Goal: Task Accomplishment & Management: Complete application form

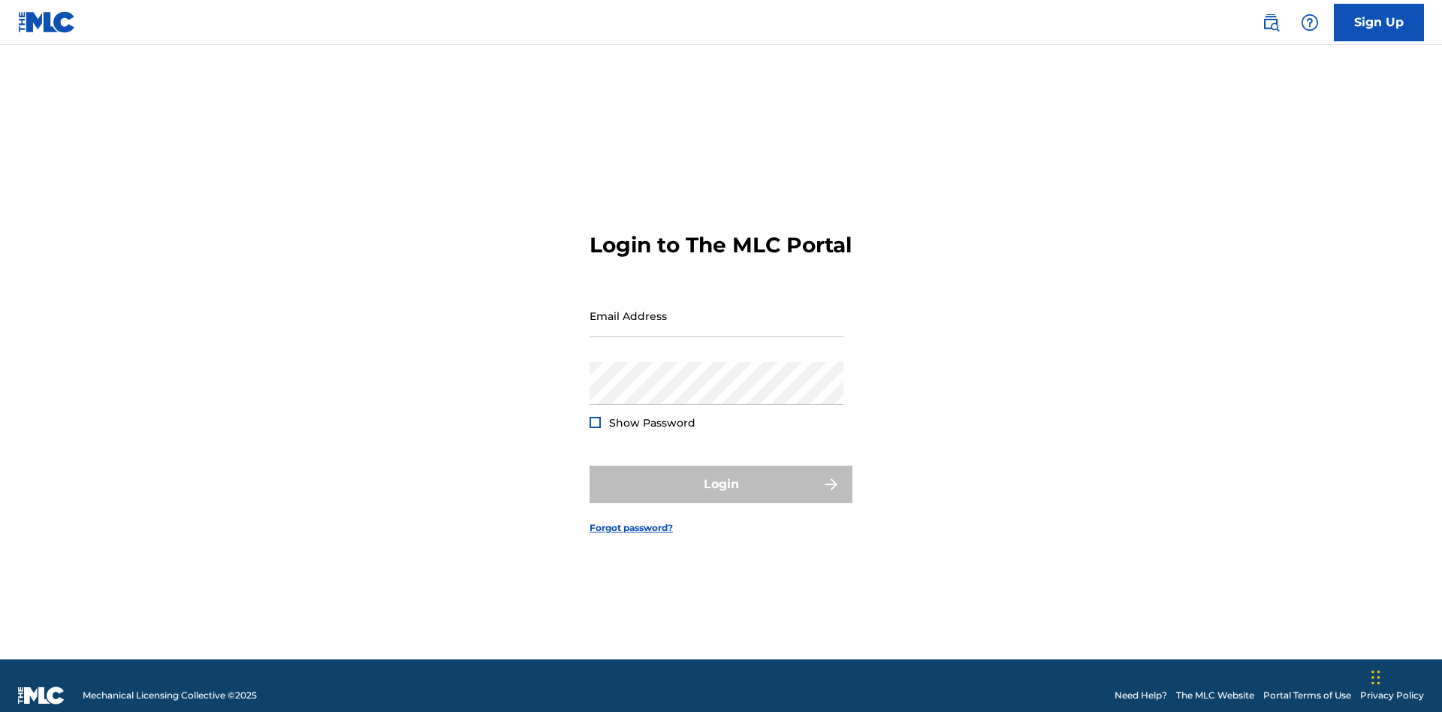
scroll to position [20, 0]
click at [716, 309] on input "Email Address" at bounding box center [717, 315] width 254 height 43
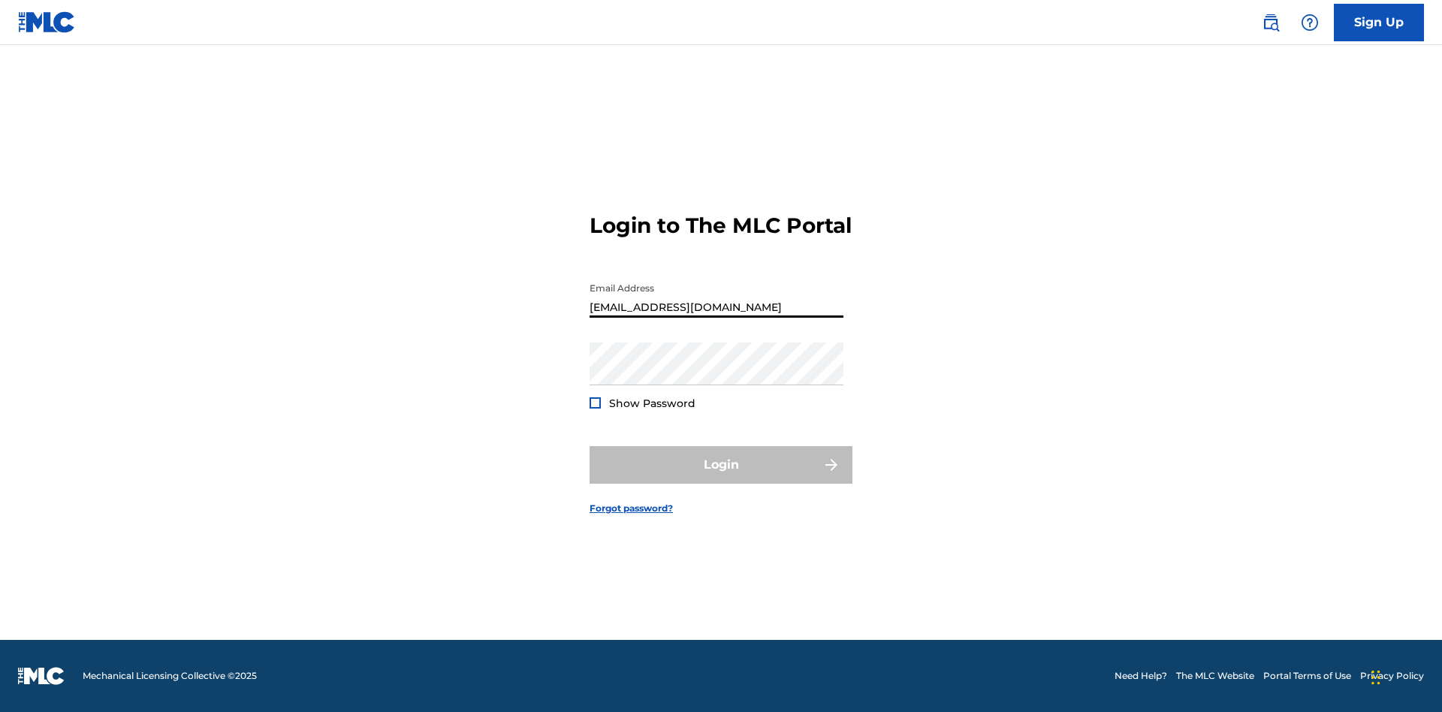
type input "[EMAIL_ADDRESS][DOMAIN_NAME]"
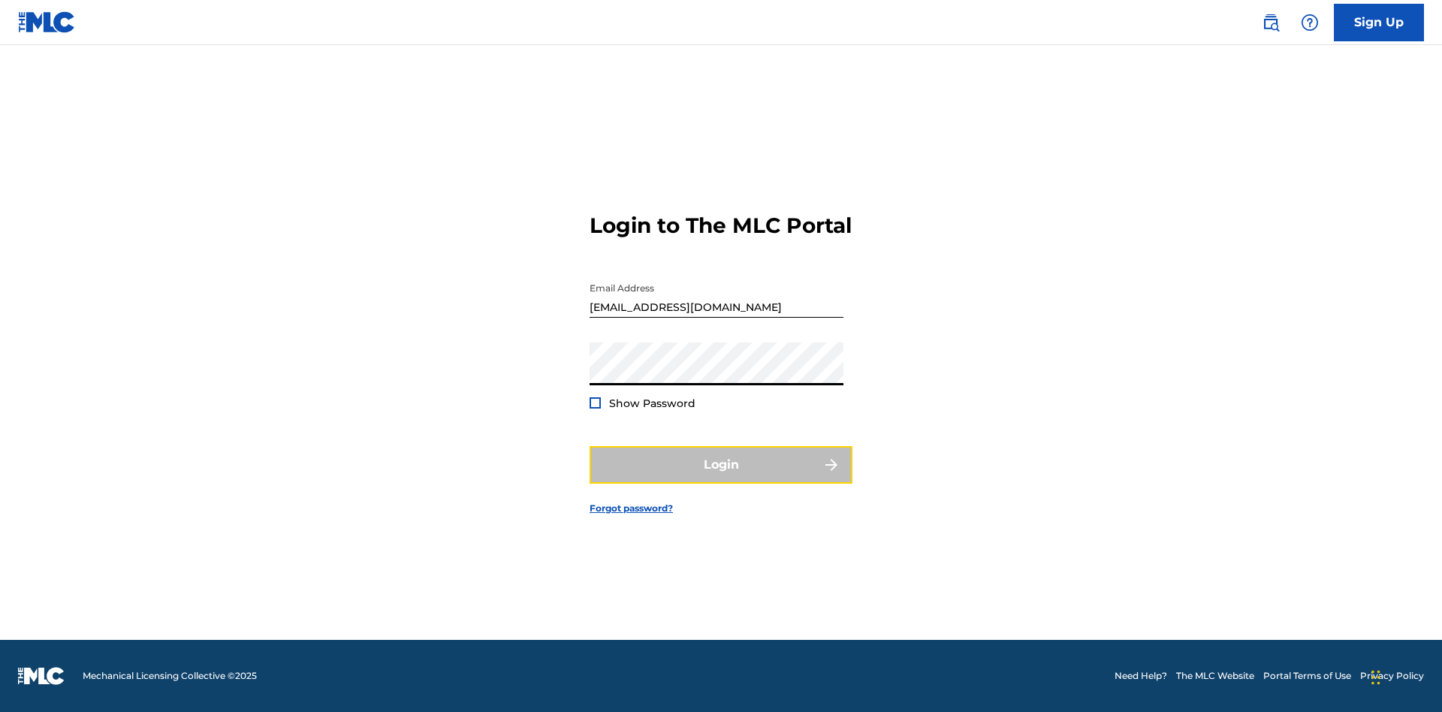
click at [721, 478] on button "Login" at bounding box center [721, 465] width 263 height 38
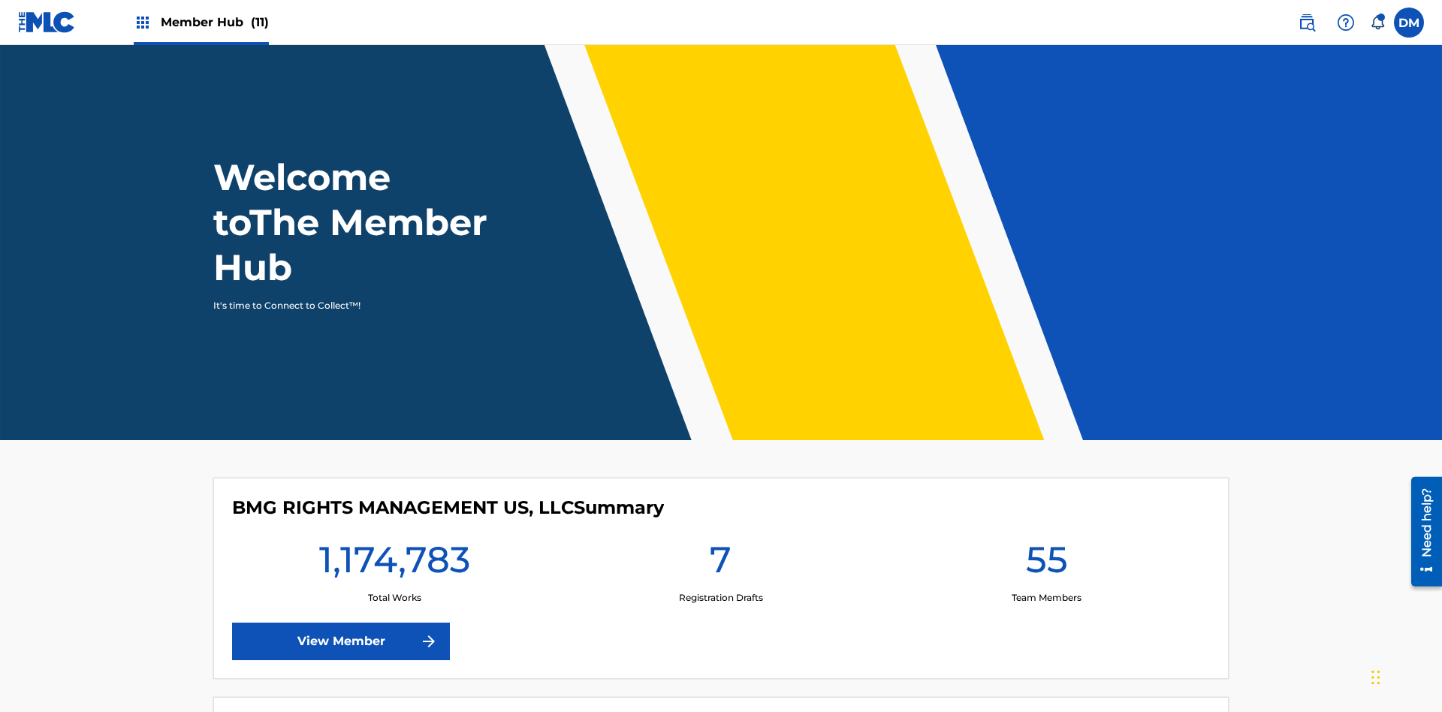
scroll to position [65, 0]
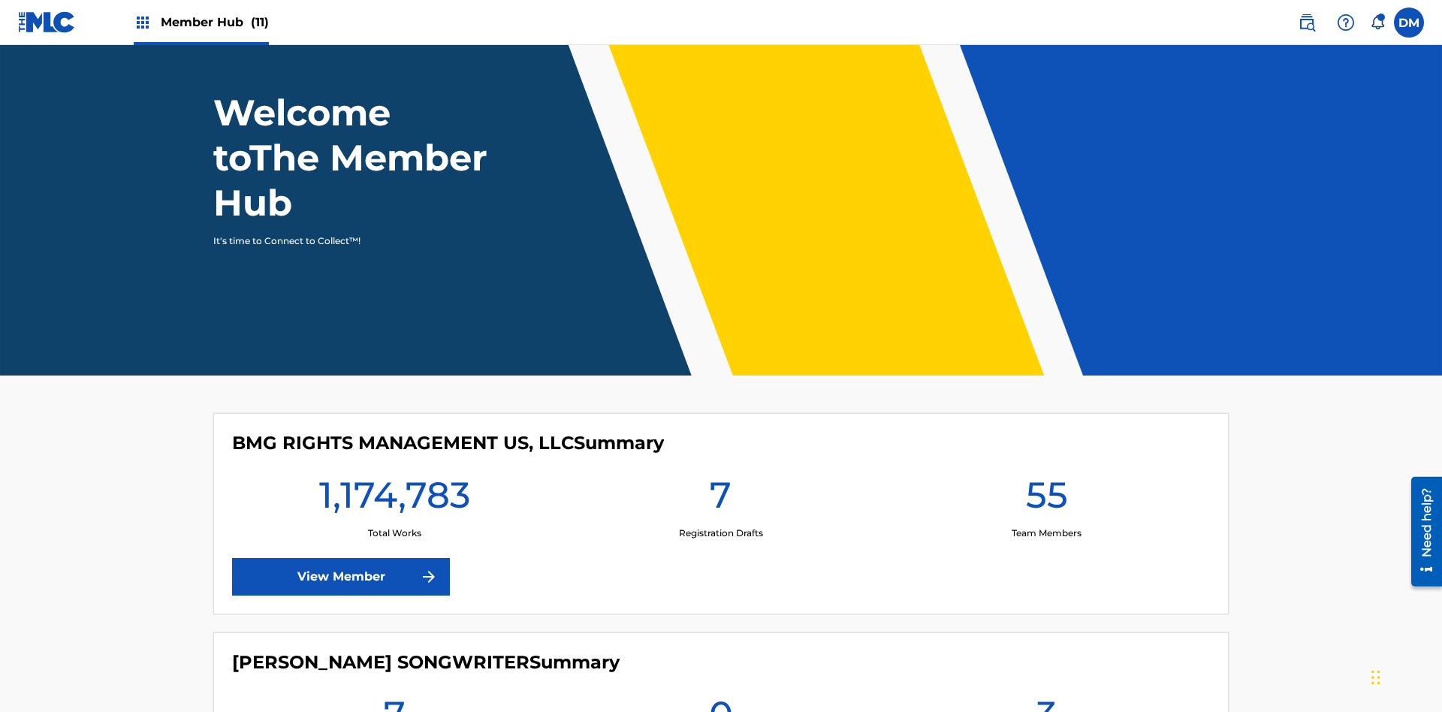
click at [201, 22] on span "Member Hub (11)" at bounding box center [215, 22] width 108 height 17
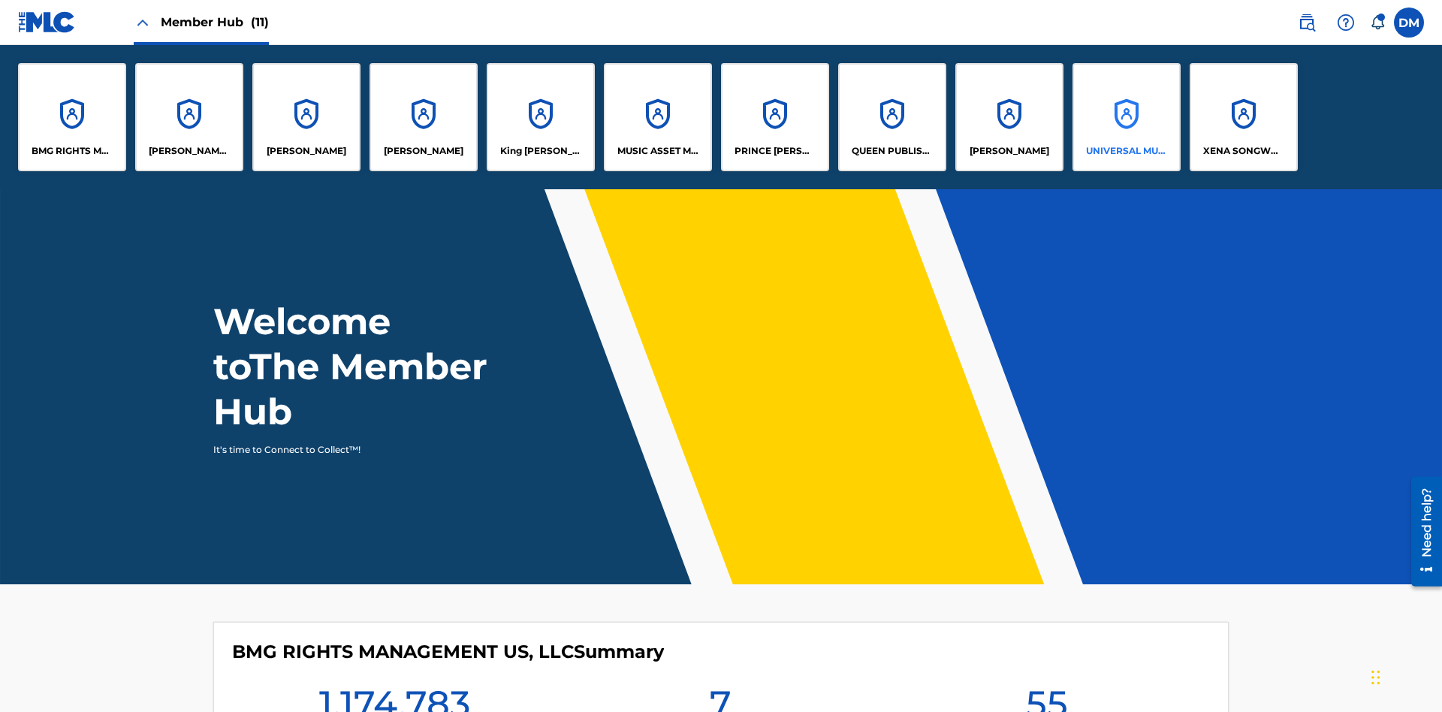
click at [1126, 151] on p "UNIVERSAL MUSIC PUB GROUP" at bounding box center [1127, 151] width 82 height 14
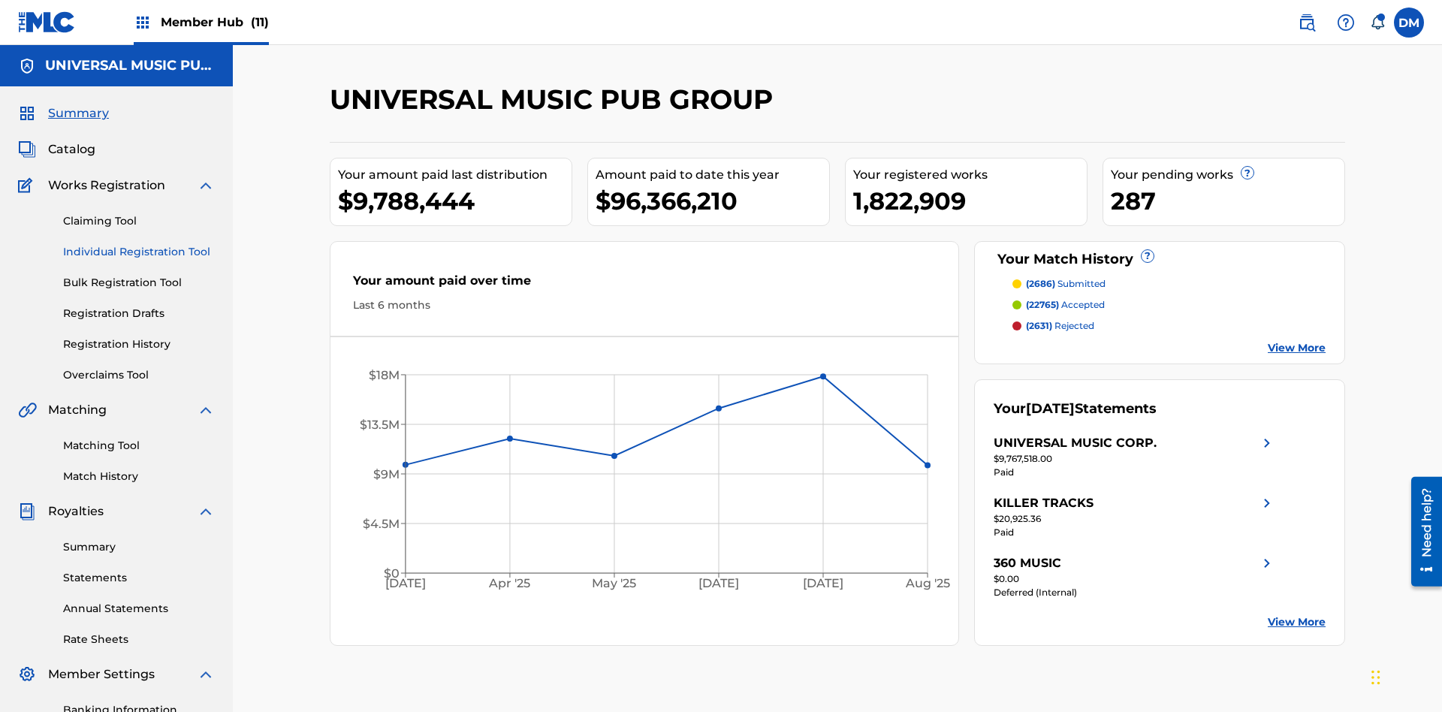
click at [139, 244] on link "Individual Registration Tool" at bounding box center [139, 252] width 152 height 16
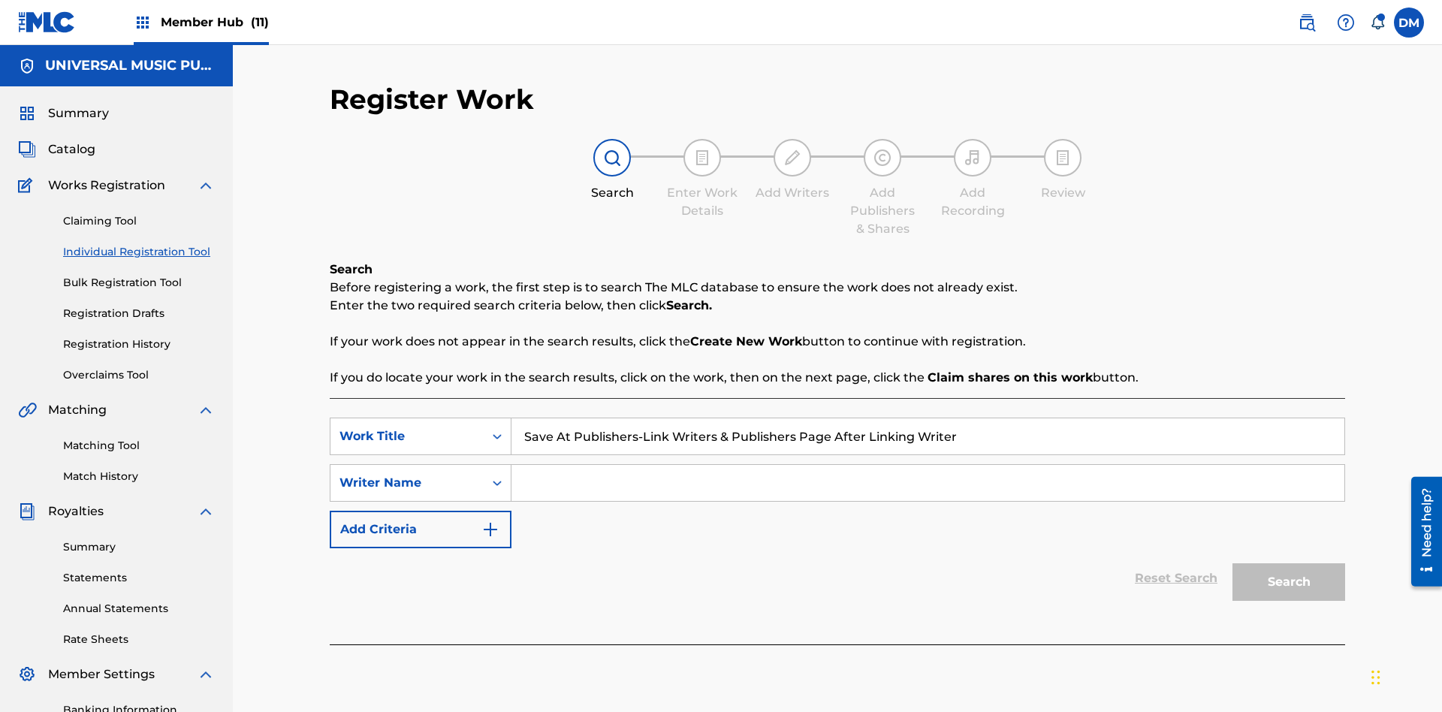
type input "Save At Publishers-Link Writers & Publishers Page After Linking Writer"
click at [928, 465] on input "Search Form" at bounding box center [927, 483] width 833 height 36
click at [1289, 563] on button "Search" at bounding box center [1288, 582] width 113 height 38
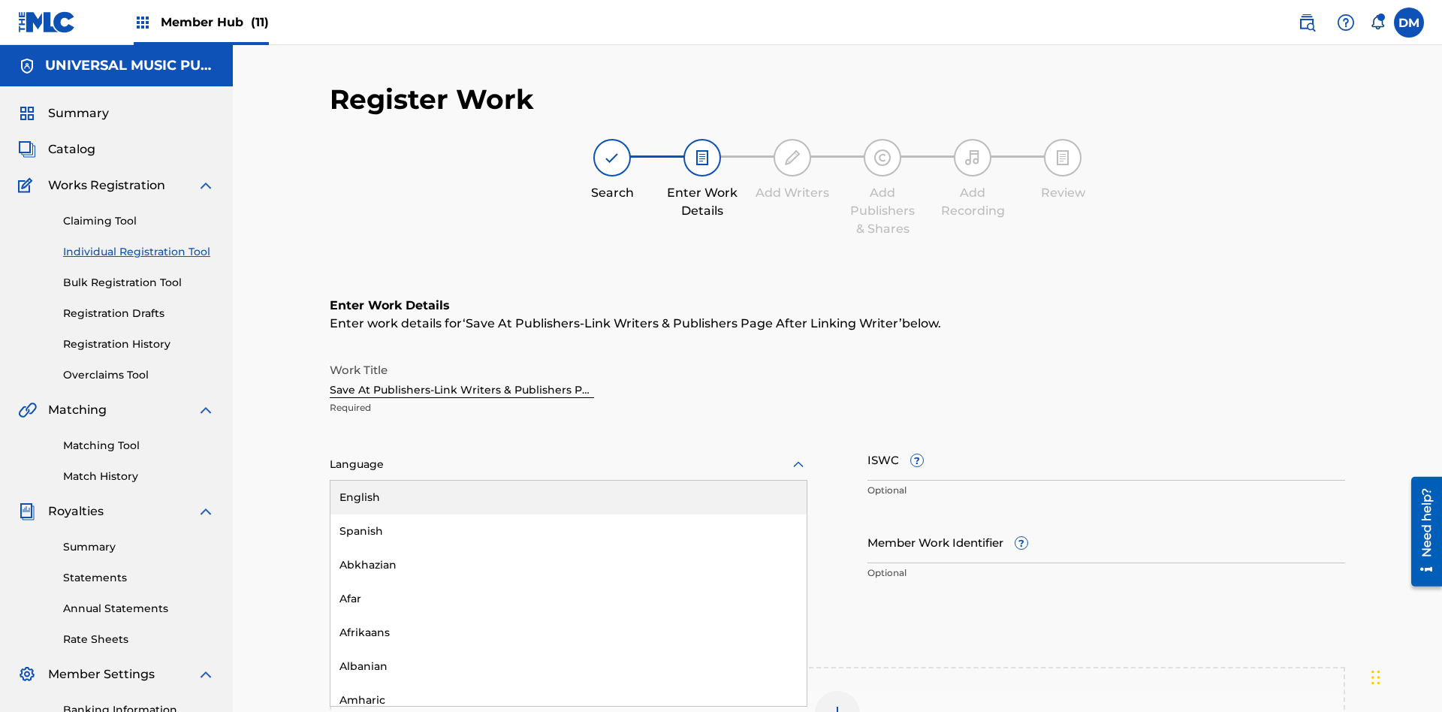
click at [569, 582] on div "Afar" at bounding box center [568, 599] width 476 height 34
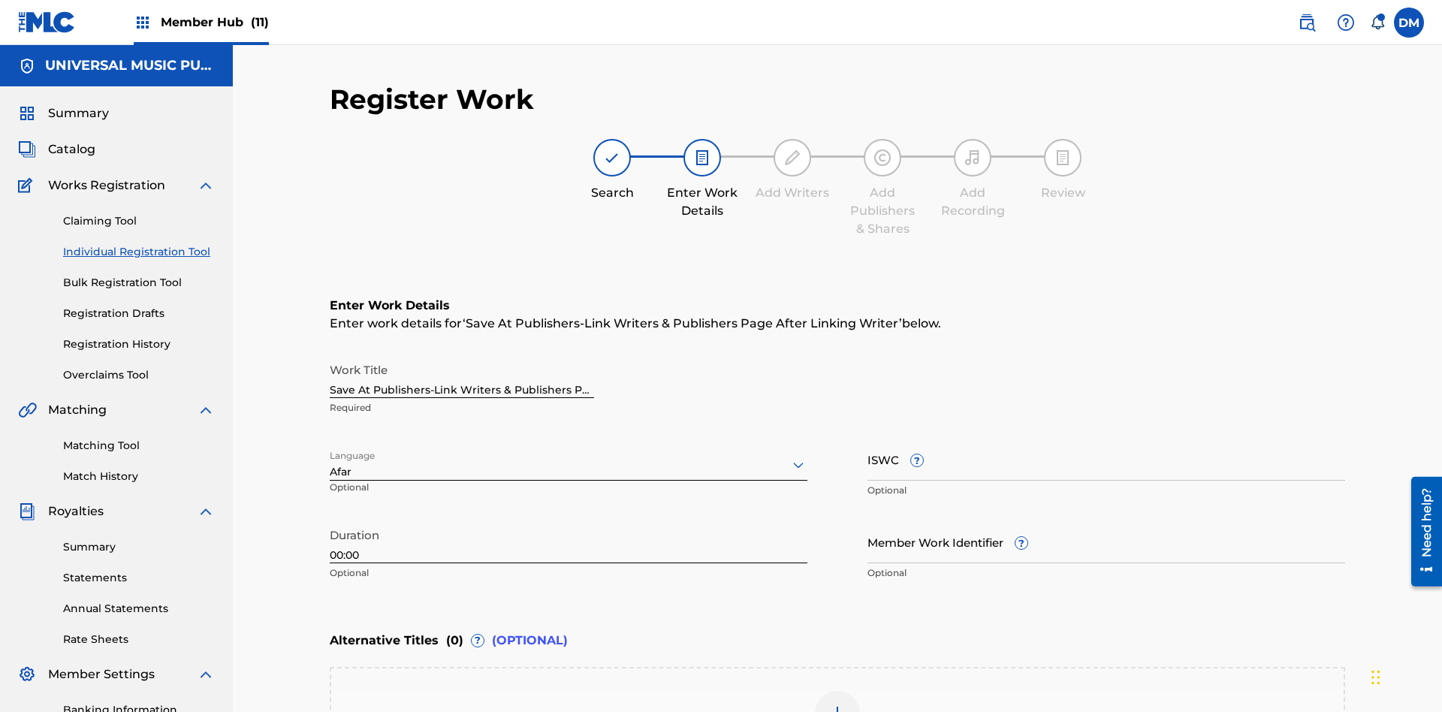
click at [1106, 520] on input "Member Work Identifier ?" at bounding box center [1106, 541] width 478 height 43
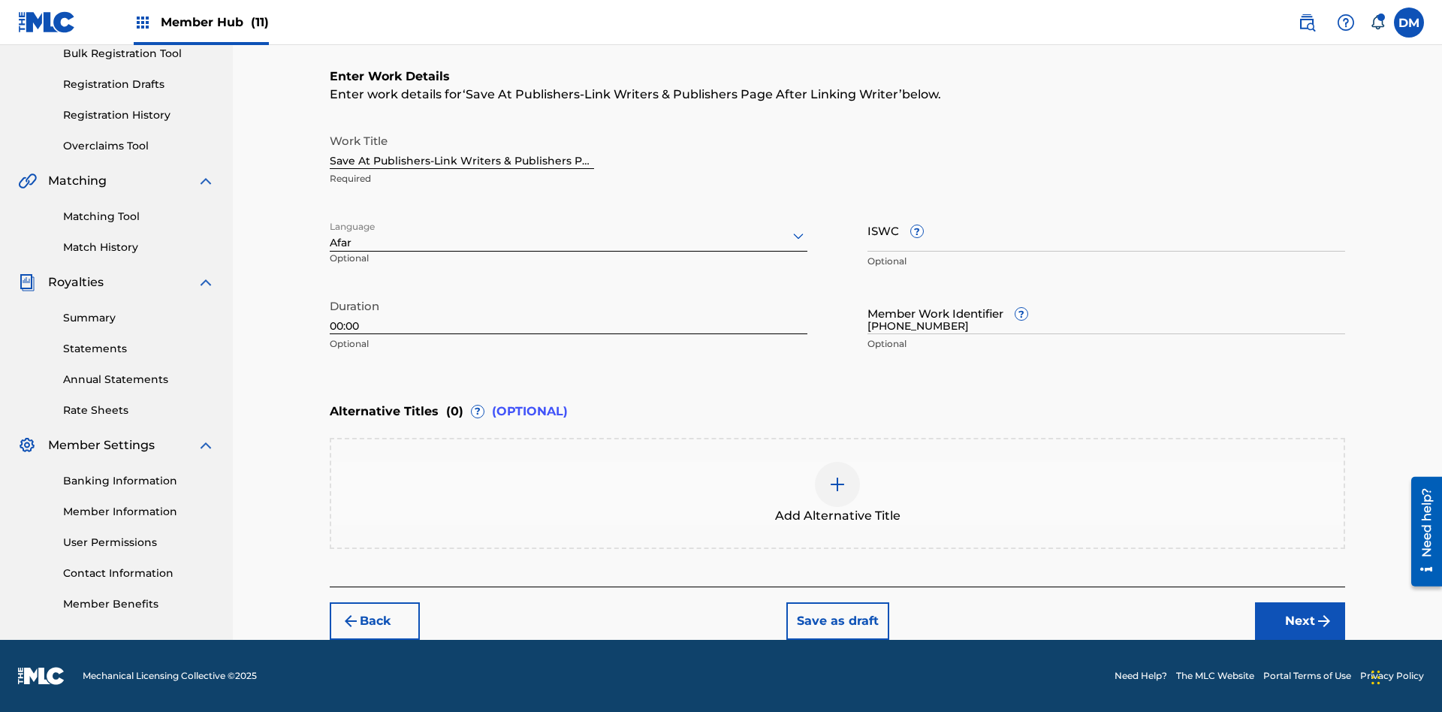
type input "[PHONE_NUMBER]"
click at [1106, 230] on input "ISWC ?" at bounding box center [1106, 230] width 478 height 43
type input "T-123.456.789-4"
click at [837, 493] on img at bounding box center [837, 484] width 18 height 18
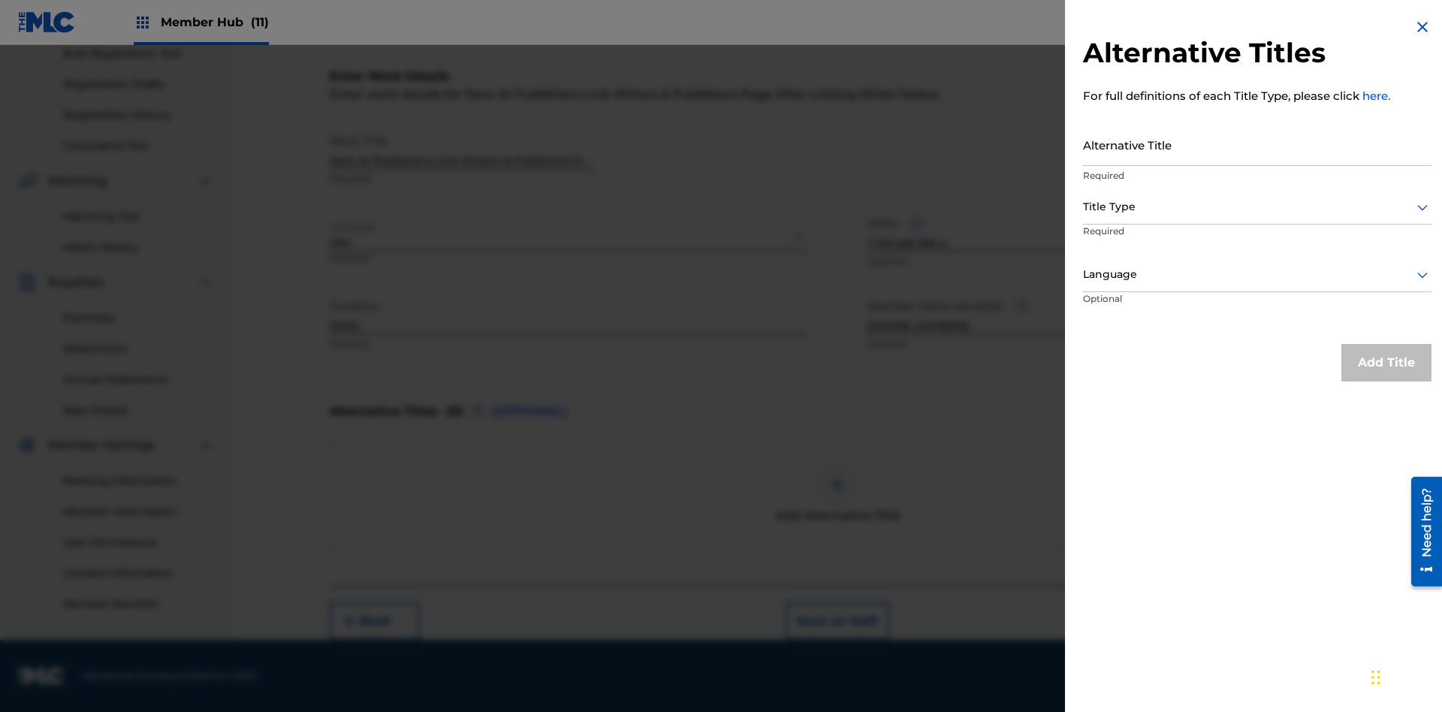
click at [1257, 144] on input "Alternative Title" at bounding box center [1257, 144] width 348 height 43
click at [1257, 207] on div at bounding box center [1257, 207] width 348 height 19
click at [1257, 274] on div at bounding box center [1257, 274] width 348 height 19
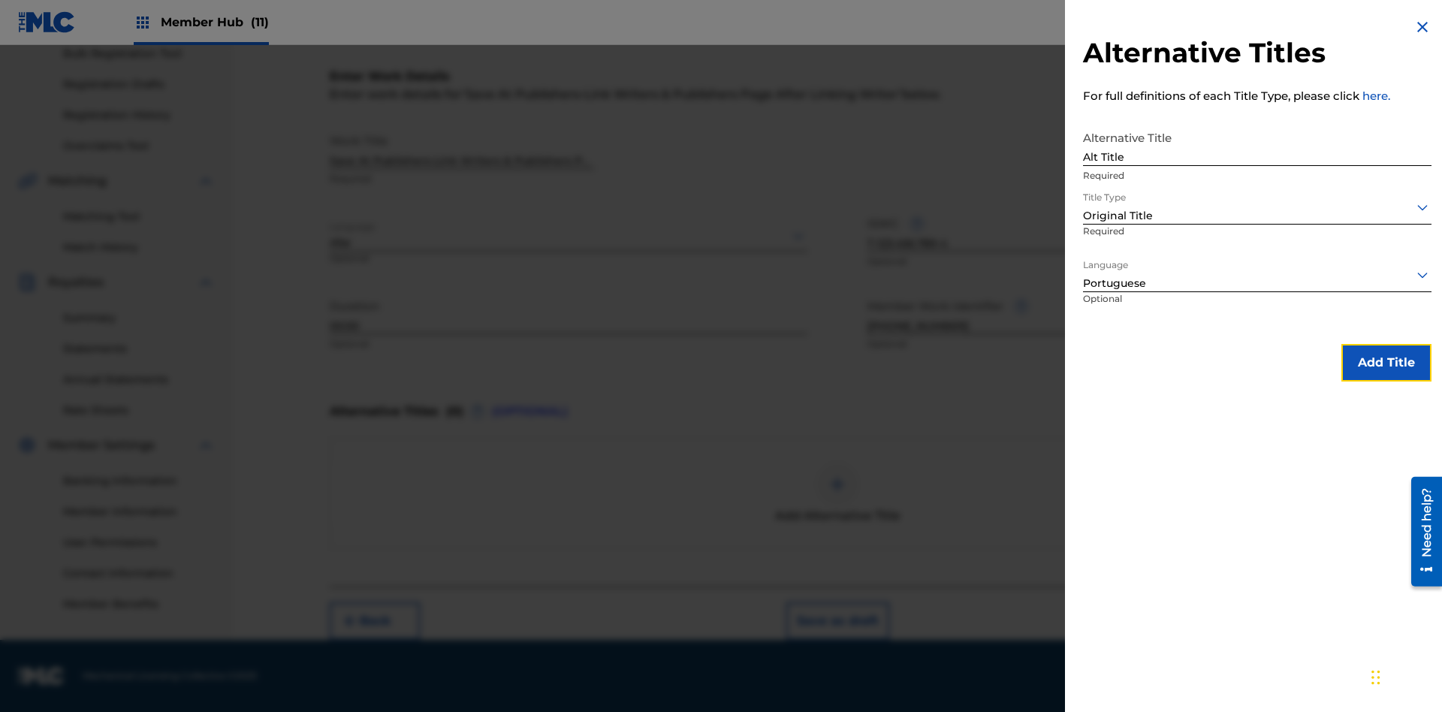
click at [1386, 362] on button "Add Title" at bounding box center [1386, 363] width 90 height 38
click at [1300, 621] on button "Next" at bounding box center [1300, 621] width 90 height 38
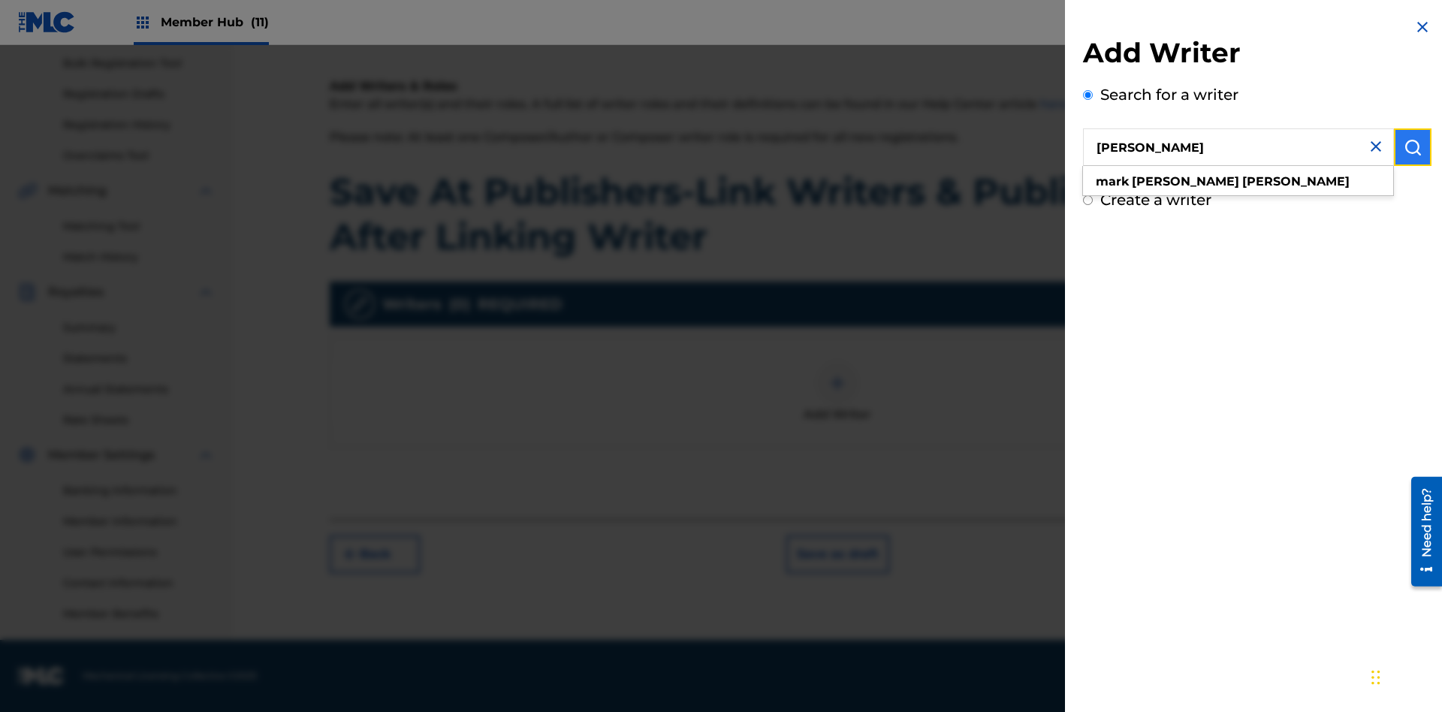
click at [1413, 147] on img "submit" at bounding box center [1413, 147] width 18 height 18
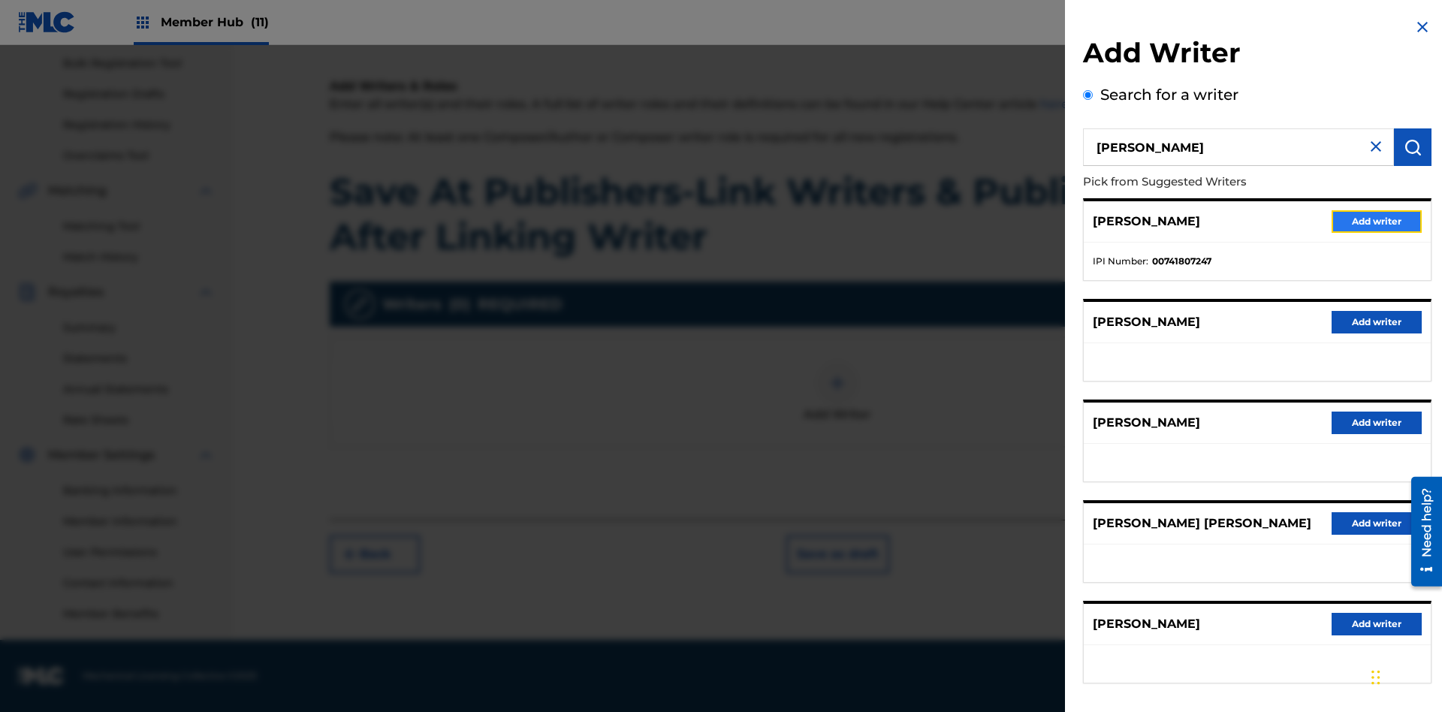
click at [1377, 221] on button "Add writer" at bounding box center [1377, 221] width 90 height 23
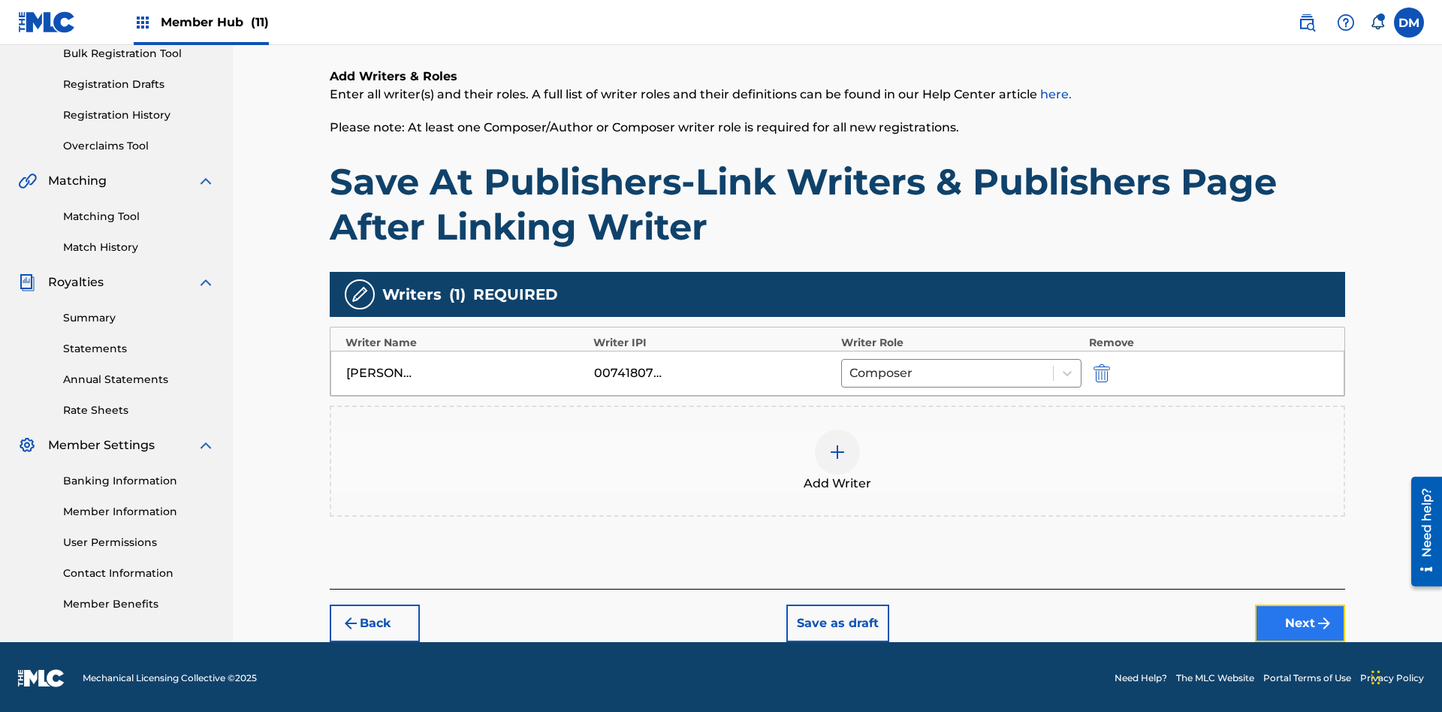
click at [1300, 621] on button "Next" at bounding box center [1300, 624] width 90 height 38
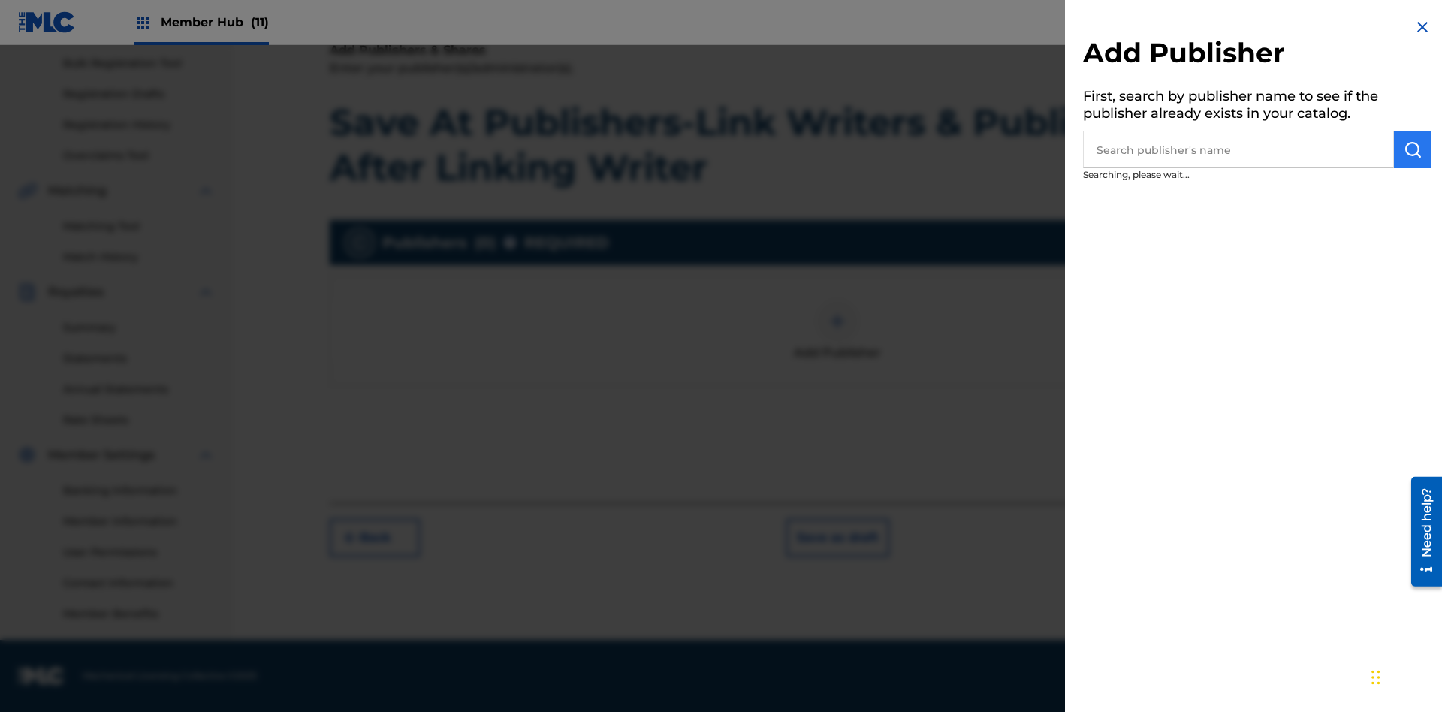
click at [1238, 149] on input "text" at bounding box center [1238, 150] width 311 height 38
type input "Test2025.09.19.15.56.23"
click at [1413, 149] on img "submit" at bounding box center [1413, 149] width 18 height 18
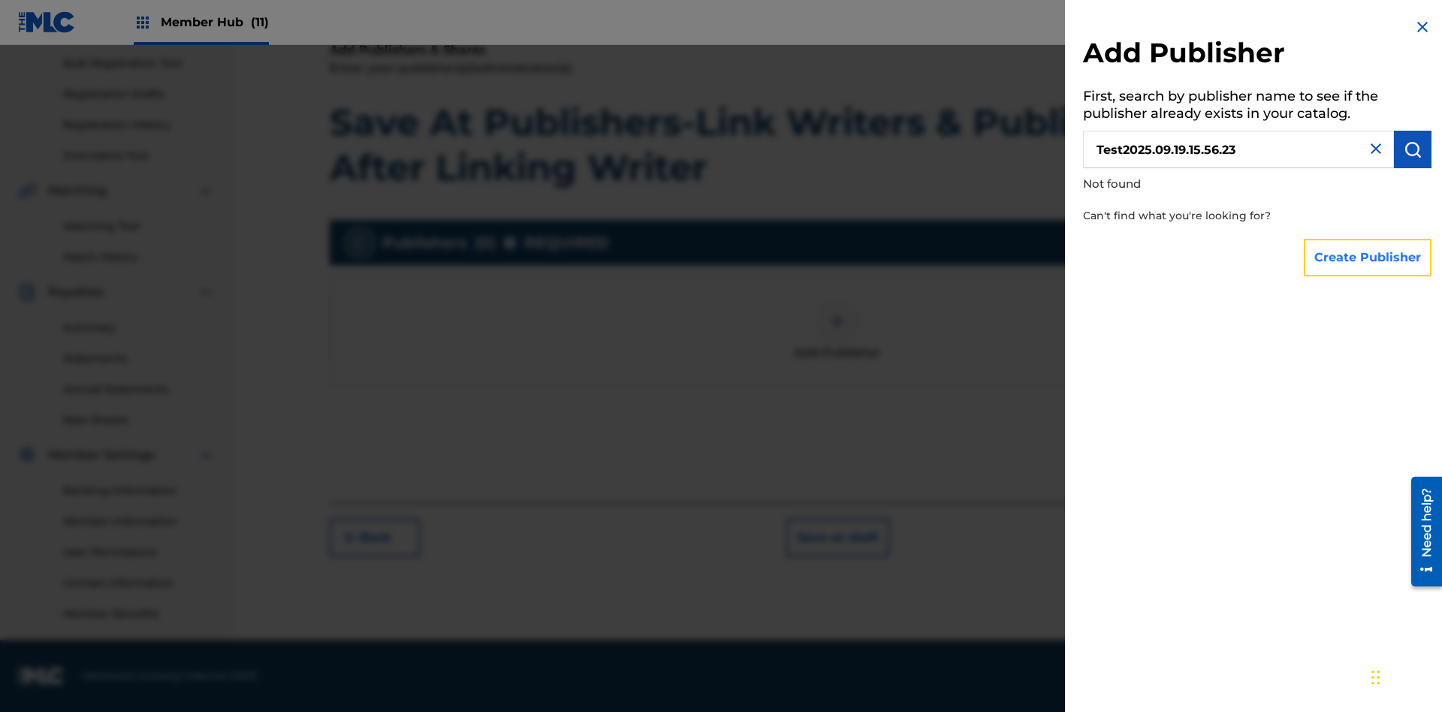
click at [1368, 257] on button "Create Publisher" at bounding box center [1368, 258] width 128 height 38
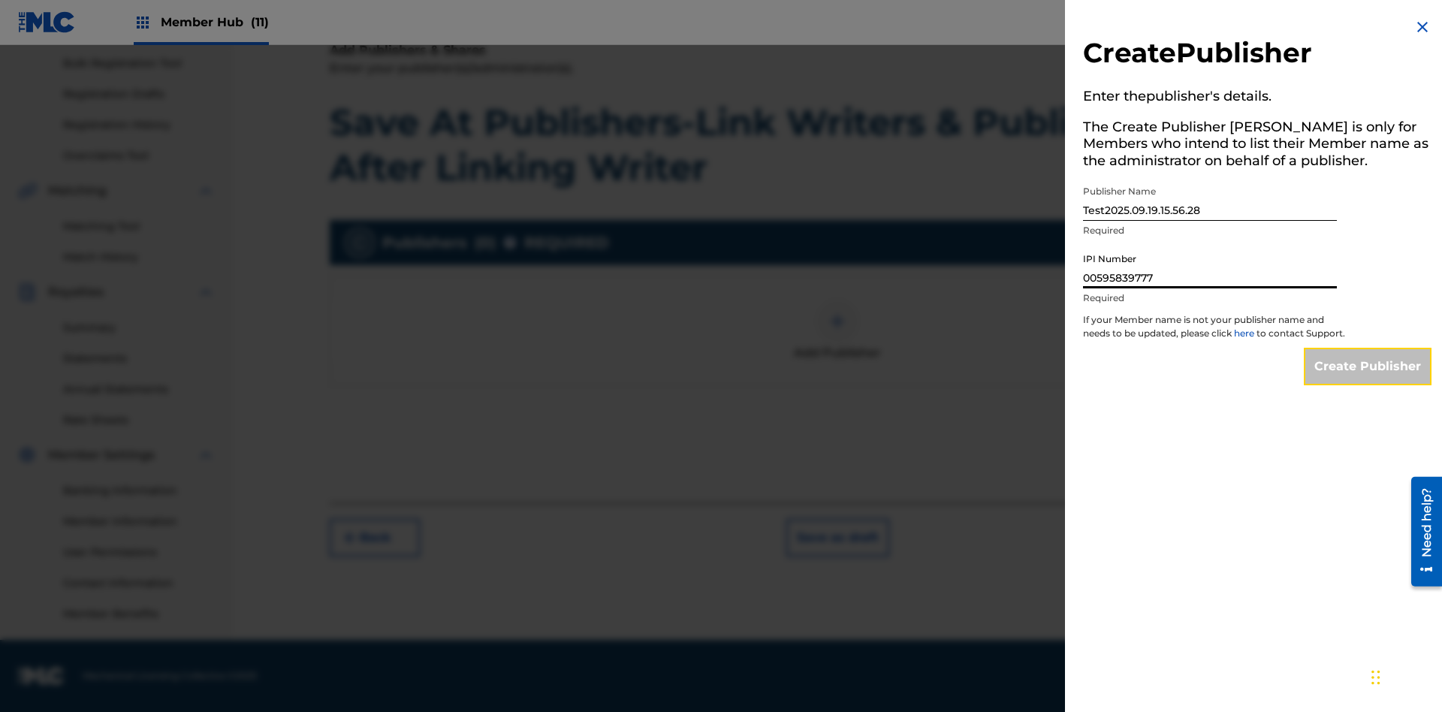
click at [1368, 380] on input "Create Publisher" at bounding box center [1368, 367] width 128 height 38
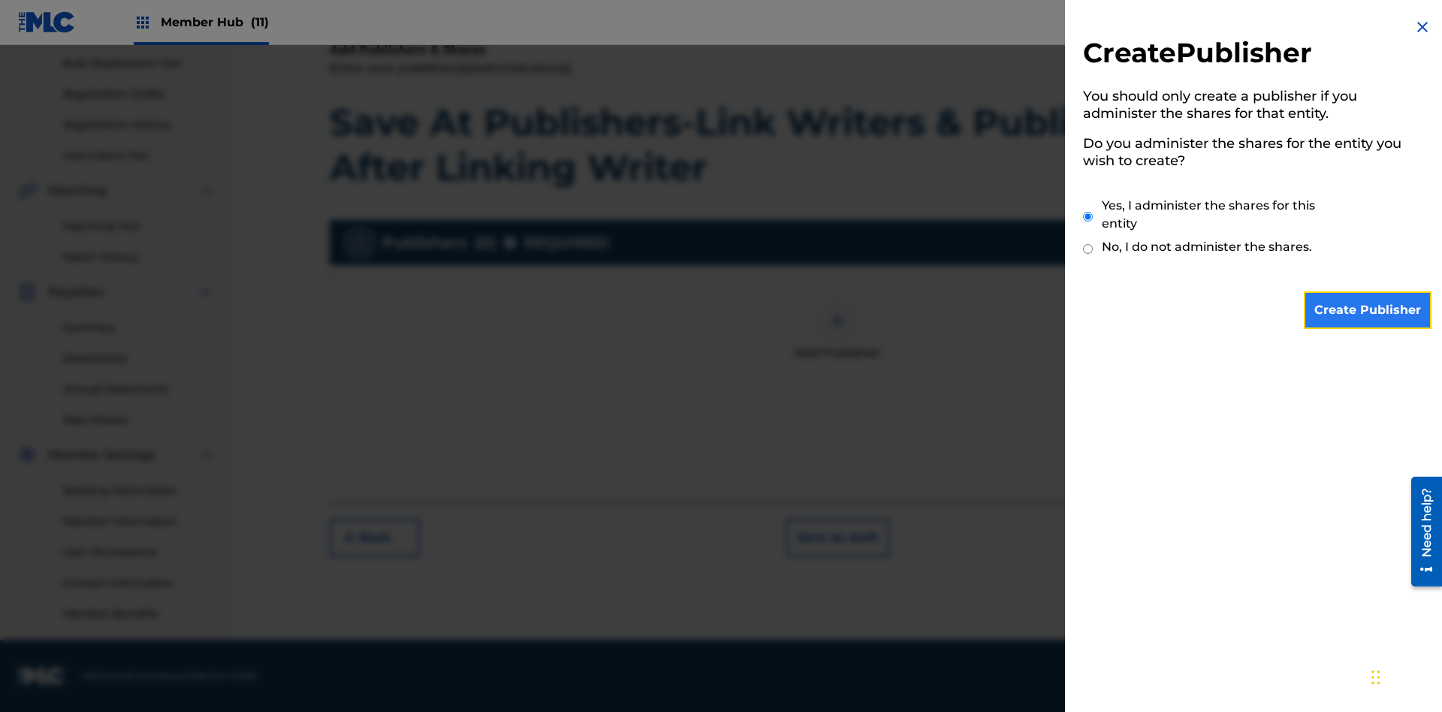
click at [1368, 310] on input "Create Publisher" at bounding box center [1368, 310] width 128 height 38
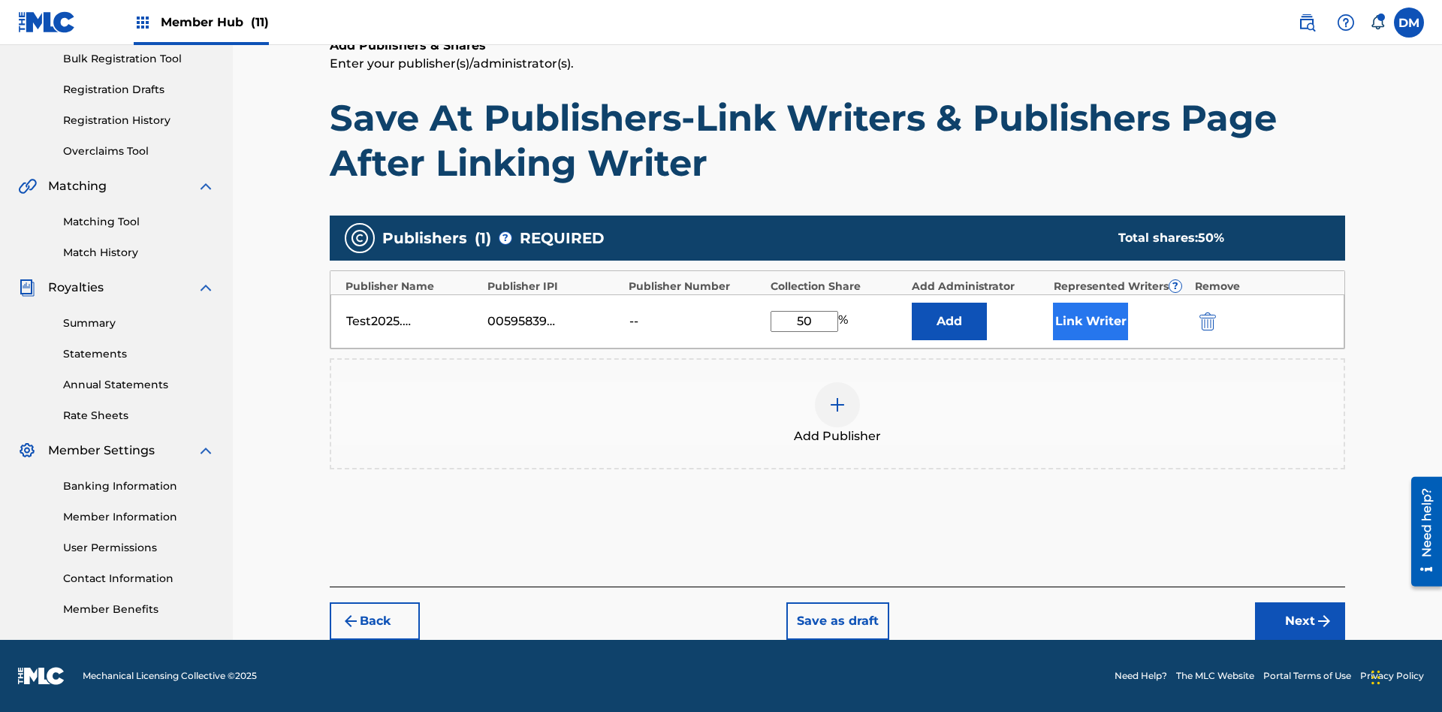
type input "50"
click at [1090, 321] on button "Link Writer" at bounding box center [1090, 322] width 75 height 38
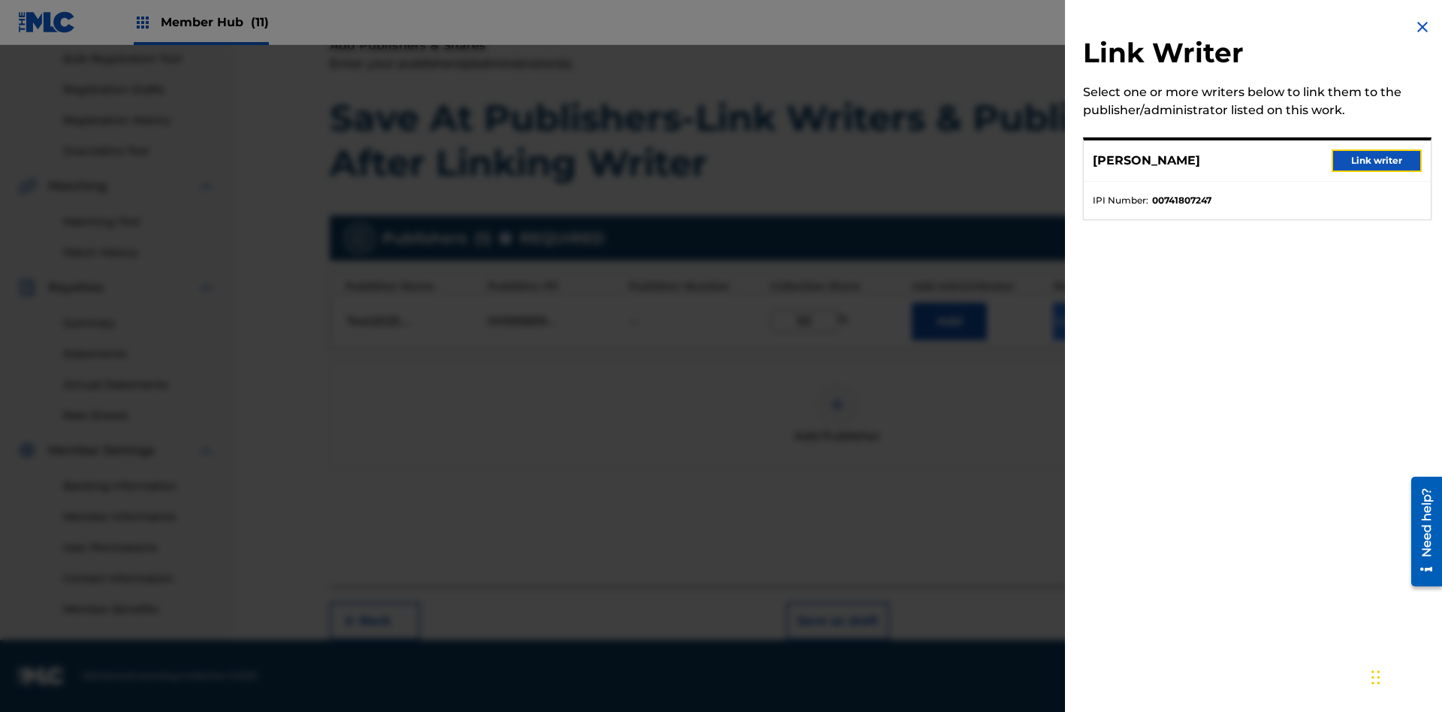
click at [1377, 161] on button "Link writer" at bounding box center [1377, 160] width 90 height 23
click at [1090, 321] on button "Link Writer" at bounding box center [1090, 322] width 75 height 38
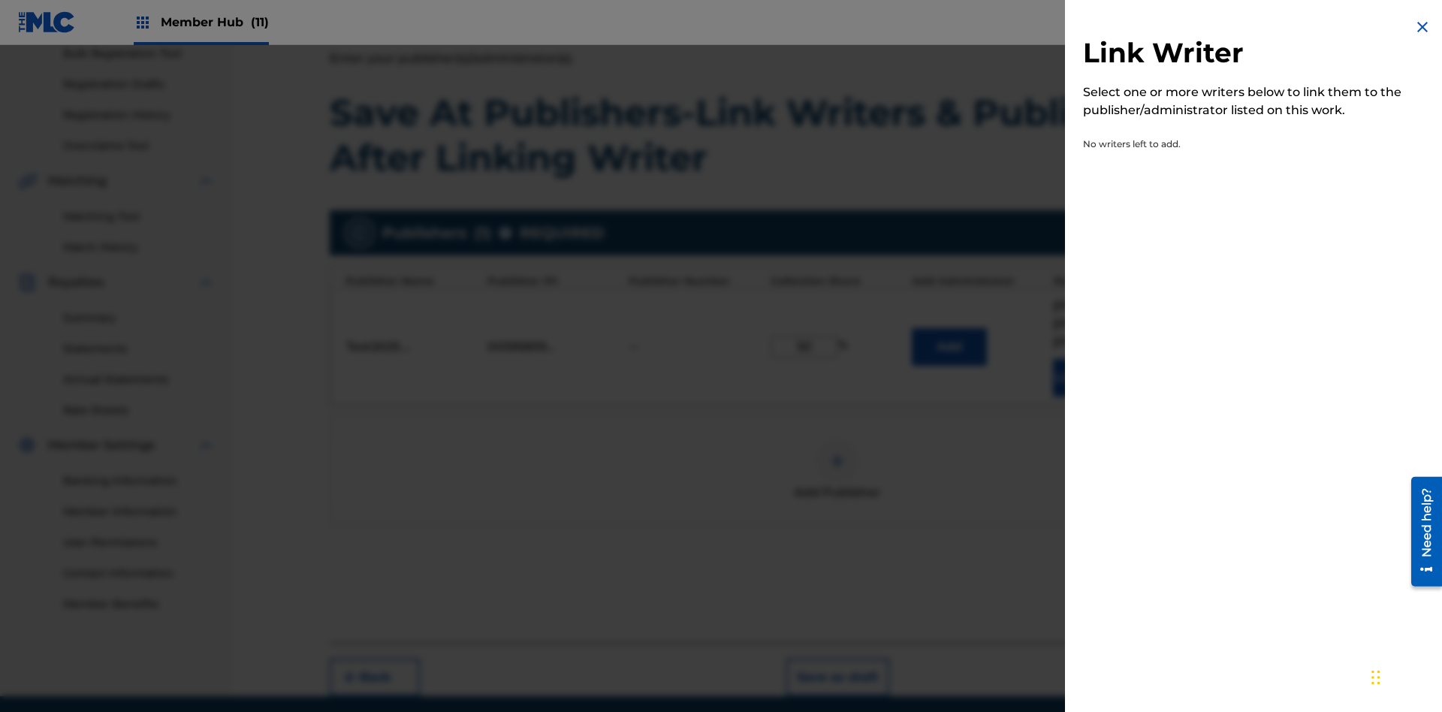
click at [1422, 27] on img at bounding box center [1422, 27] width 18 height 18
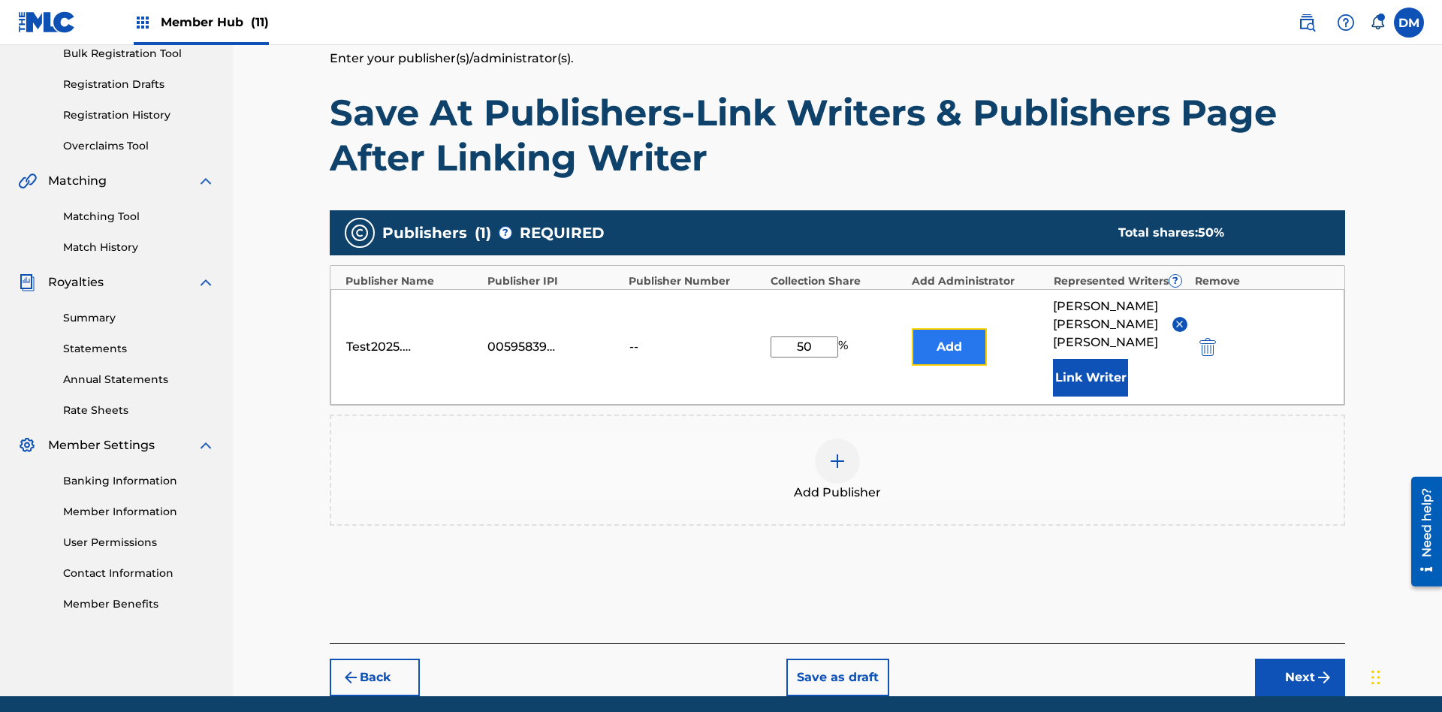
click at [949, 328] on button "Add" at bounding box center [949, 347] width 75 height 38
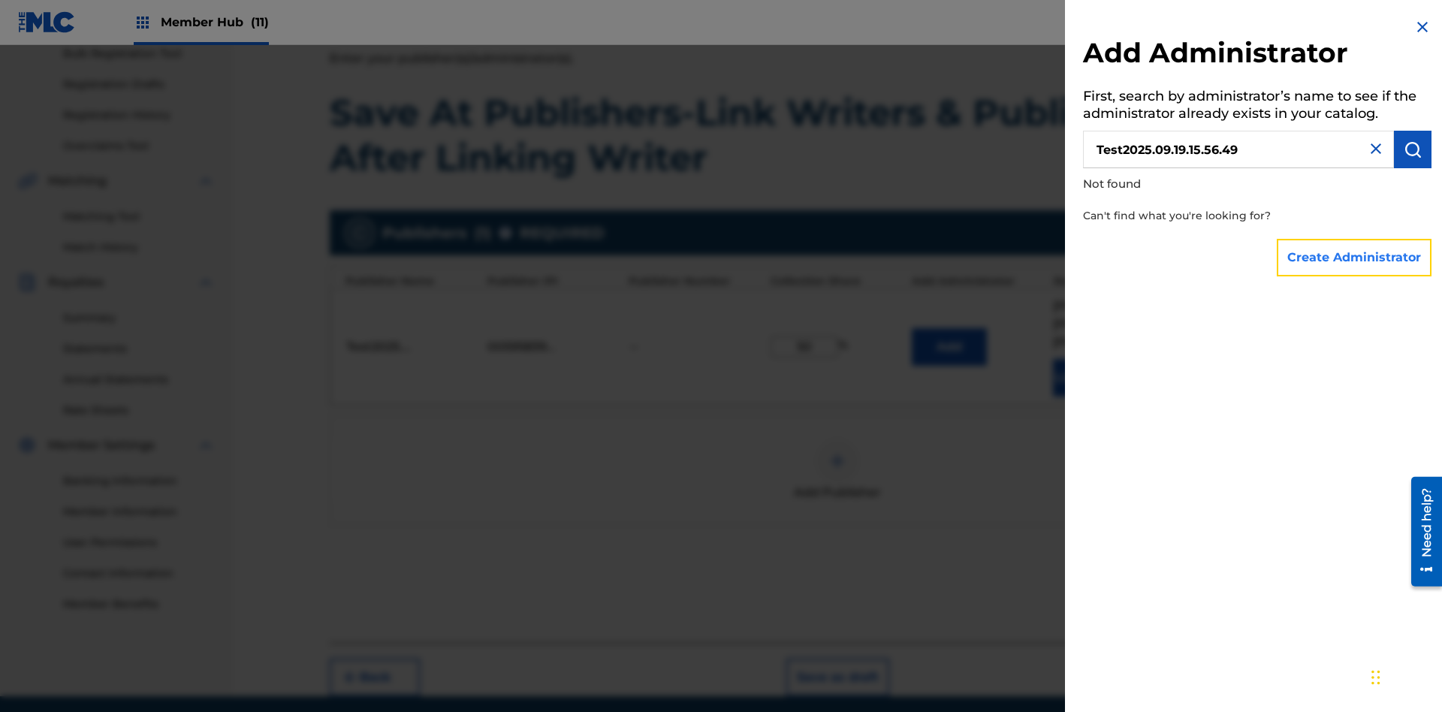
click at [1355, 257] on button "Create Administrator" at bounding box center [1354, 258] width 155 height 38
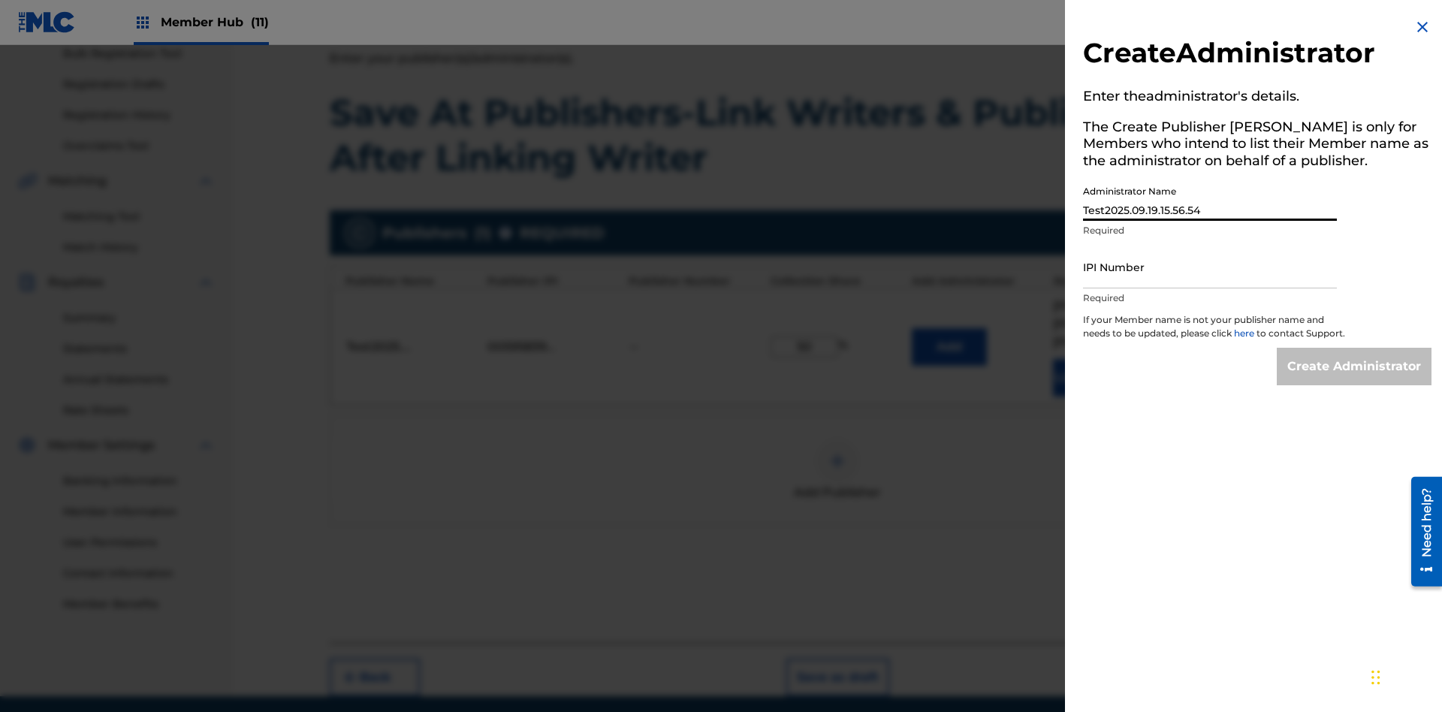
type input "Test2025.09.19.15.56.54"
click at [1210, 267] on input "IPI Number" at bounding box center [1210, 267] width 254 height 43
type input "00595839777"
click at [1355, 380] on input "Create Administrator" at bounding box center [1354, 367] width 155 height 38
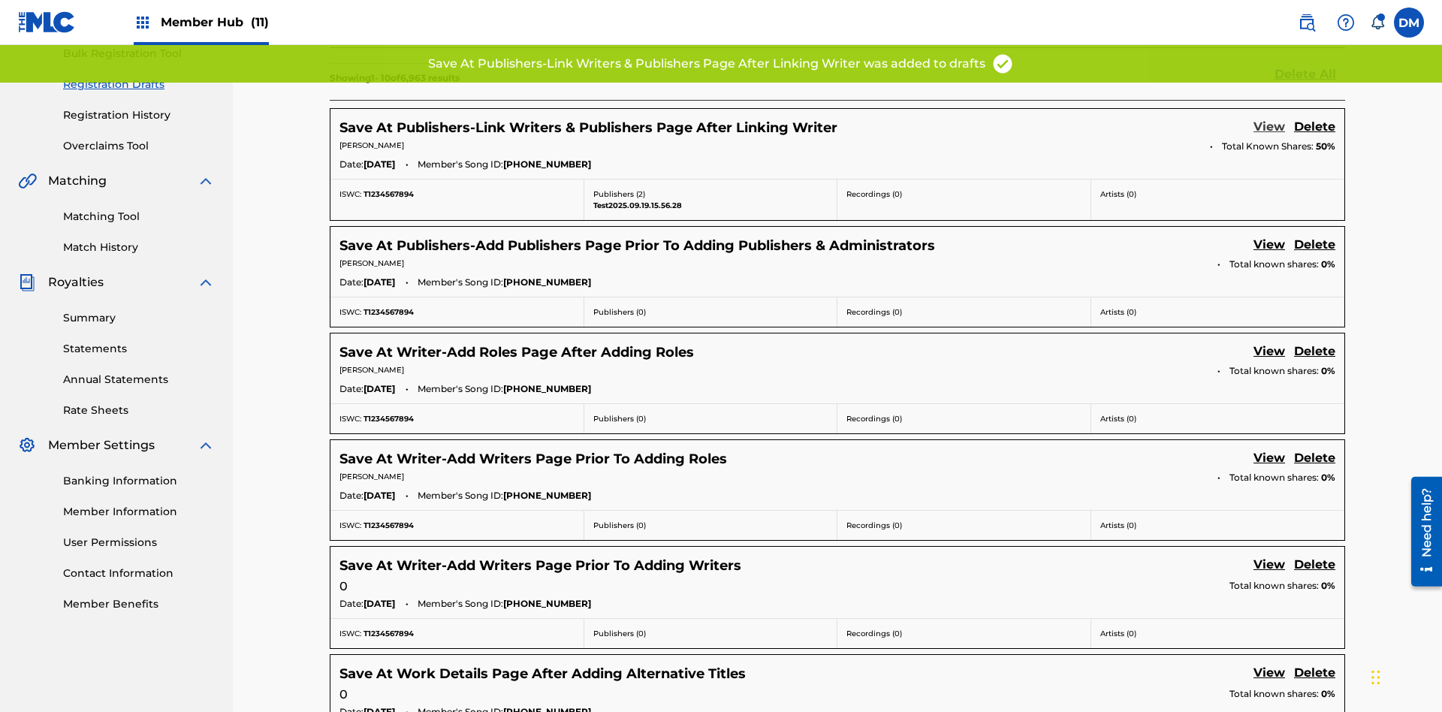
click at [1269, 118] on link "View" at bounding box center [1269, 128] width 32 height 20
